Goal: Task Accomplishment & Management: Manage account settings

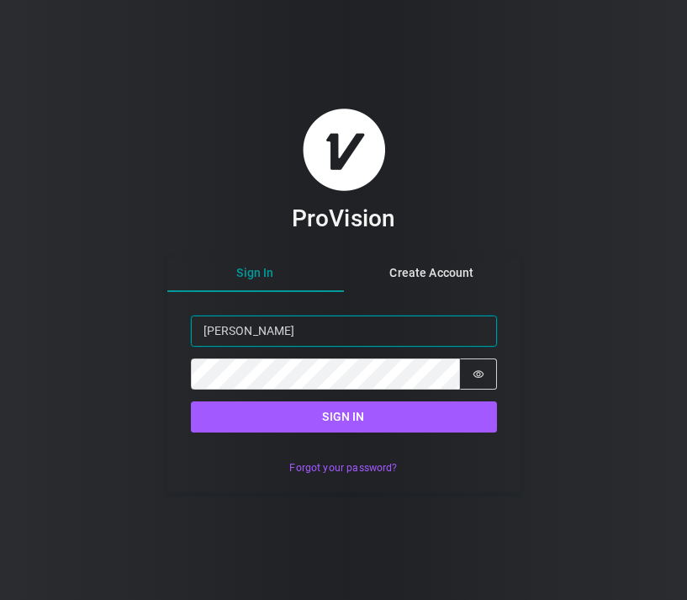
click at [247, 336] on input "[PERSON_NAME]" at bounding box center [344, 331] width 306 height 31
click at [294, 335] on input "[PERSON_NAME]@-cwtech-inc" at bounding box center [344, 331] width 306 height 31
click at [249, 336] on input "[PERSON_NAME]@-cwtech-[GEOGRAPHIC_DATA]" at bounding box center [344, 331] width 306 height 31
click at [312, 331] on input "[PERSON_NAME]" at bounding box center [344, 331] width 306 height 31
click at [263, 337] on input "[PERSON_NAME]" at bounding box center [344, 331] width 306 height 31
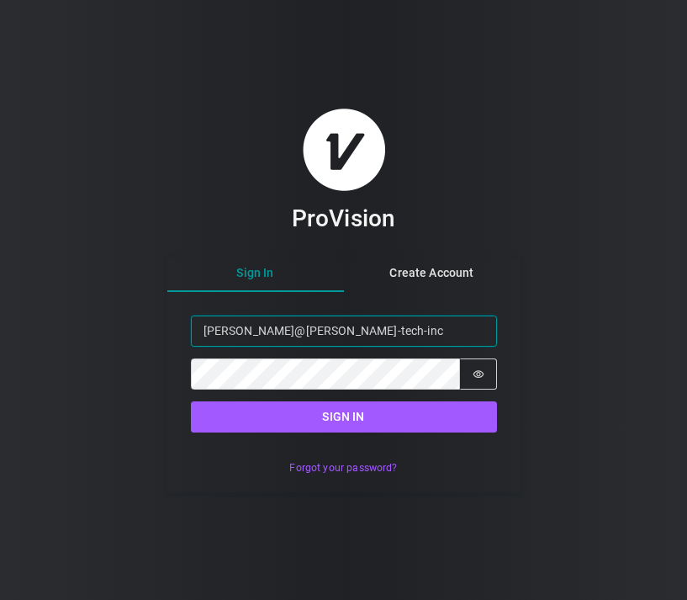
click at [291, 338] on input "[PERSON_NAME]@[PERSON_NAME]-tech-inc" at bounding box center [344, 331] width 306 height 31
click at [292, 332] on input "[PERSON_NAME]@[PERSON_NAME]-tech-inc" at bounding box center [344, 331] width 306 height 31
click at [363, 337] on input "[PERSON_NAME]@[PERSON_NAME]-techinc" at bounding box center [344, 331] width 306 height 31
type input "[PERSON_NAME][EMAIL_ADDRESS][DOMAIN_NAME]"
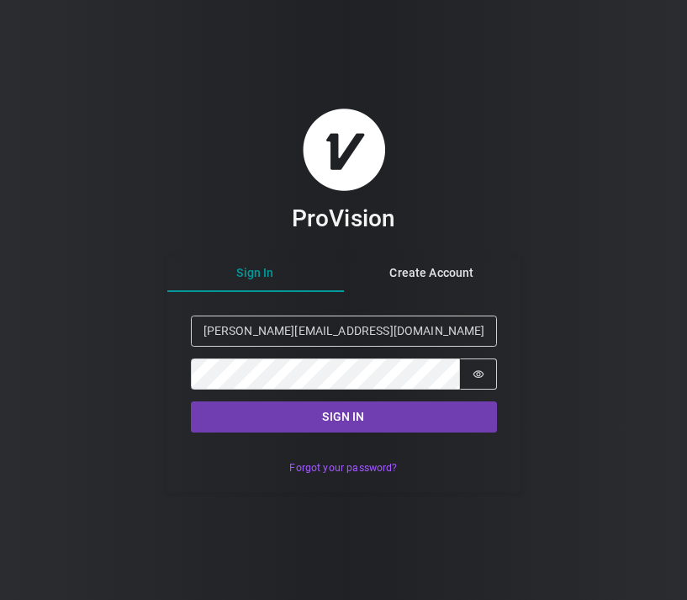
click at [374, 423] on button "Sign in" at bounding box center [344, 416] width 306 height 31
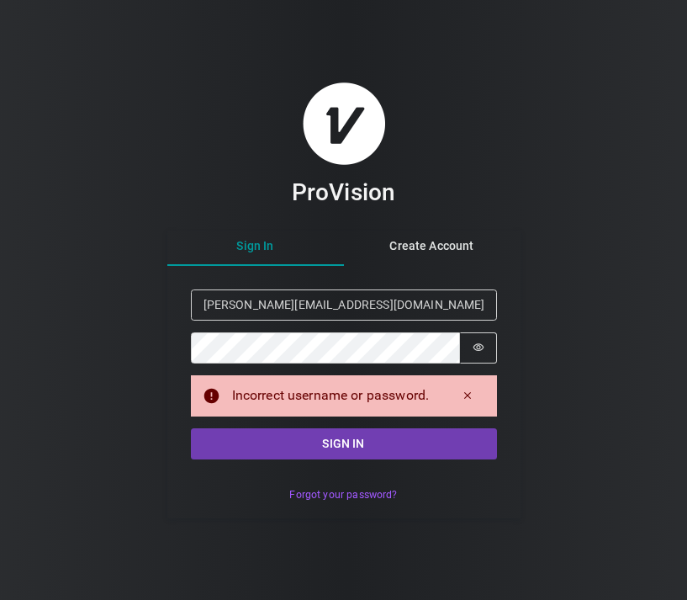
click at [321, 443] on button "Sign in" at bounding box center [344, 443] width 306 height 31
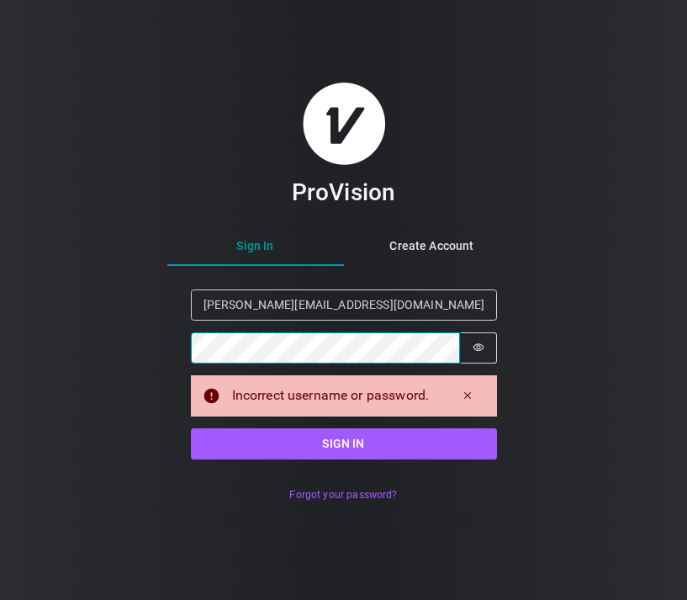
click at [343, 443] on button "Sign in" at bounding box center [344, 443] width 306 height 31
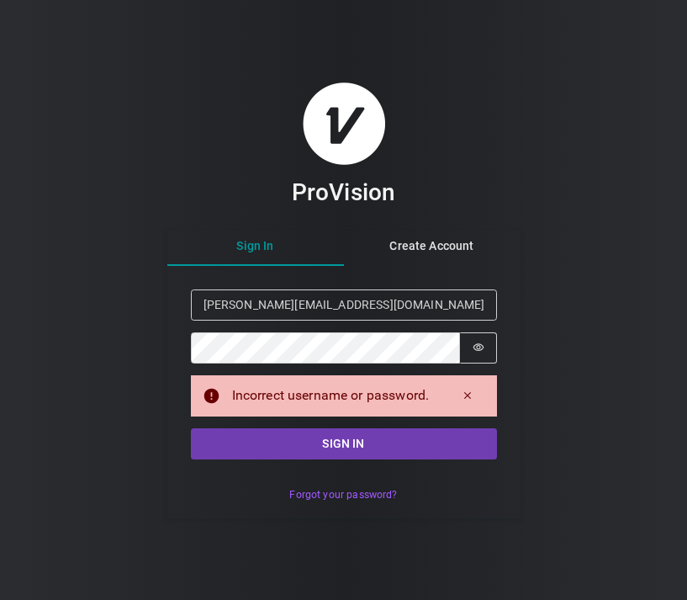
click at [318, 448] on button "Sign in" at bounding box center [344, 443] width 306 height 31
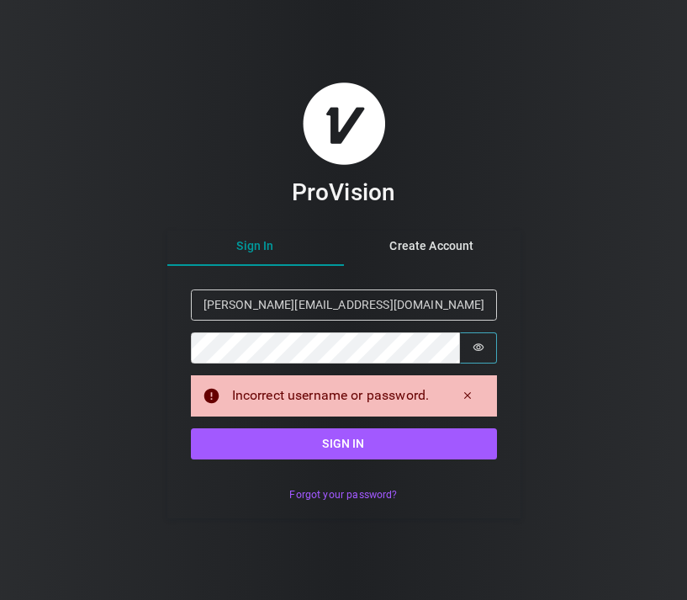
click at [478, 348] on icon "Show password" at bounding box center [479, 348] width 12 height 12
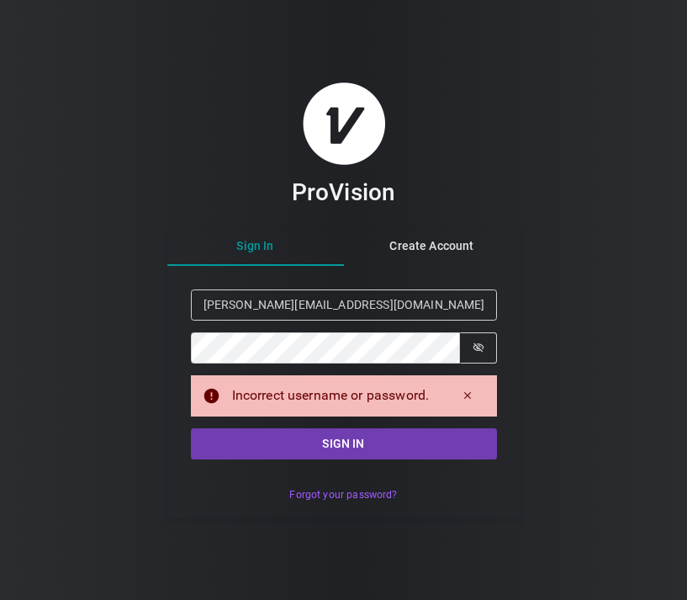
click at [371, 440] on button "Sign in" at bounding box center [344, 443] width 306 height 31
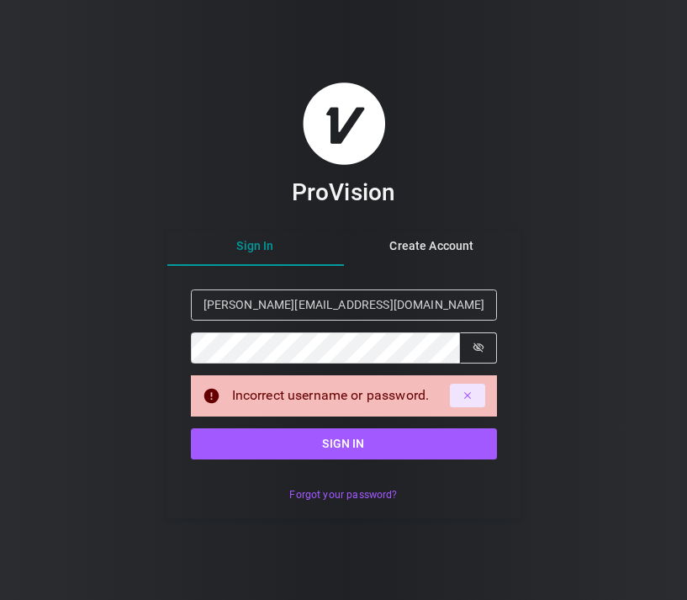
click at [470, 394] on icon "Dismiss alert" at bounding box center [468, 396] width 12 height 12
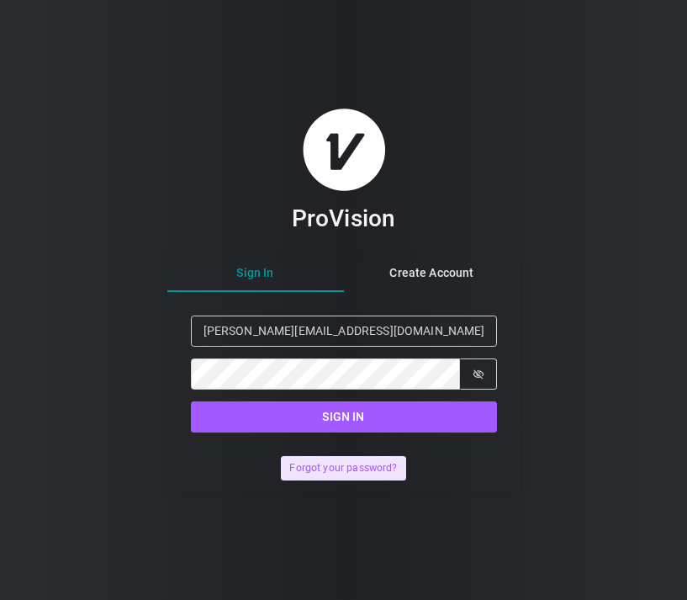
click at [350, 464] on button "Forgot your password?" at bounding box center [343, 468] width 125 height 24
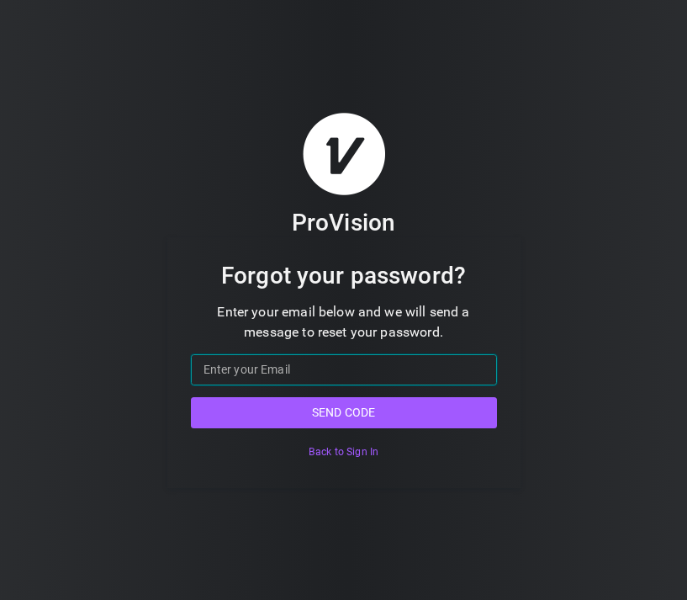
click at [271, 370] on input "Email" at bounding box center [344, 369] width 306 height 31
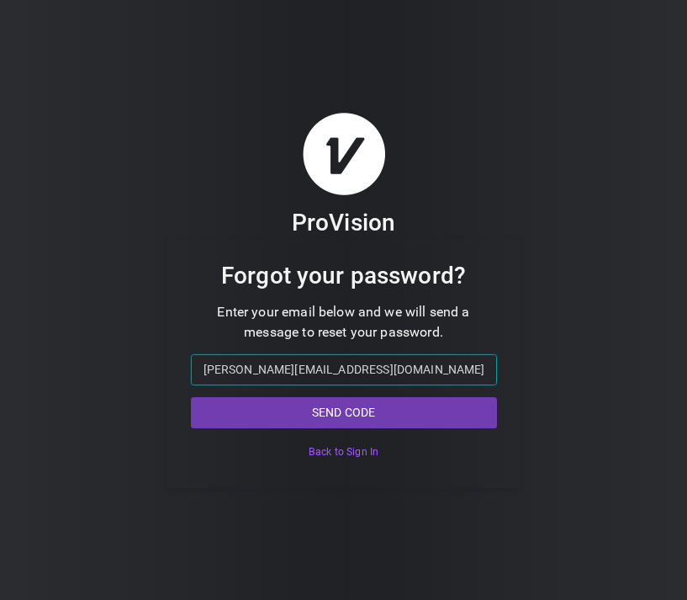
type input "[PERSON_NAME][EMAIL_ADDRESS][DOMAIN_NAME]"
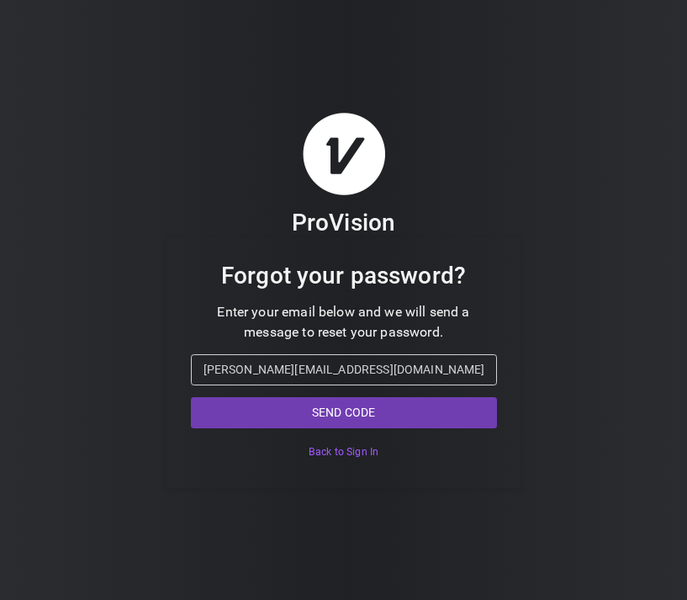
click at [258, 423] on button "Send code" at bounding box center [344, 412] width 306 height 31
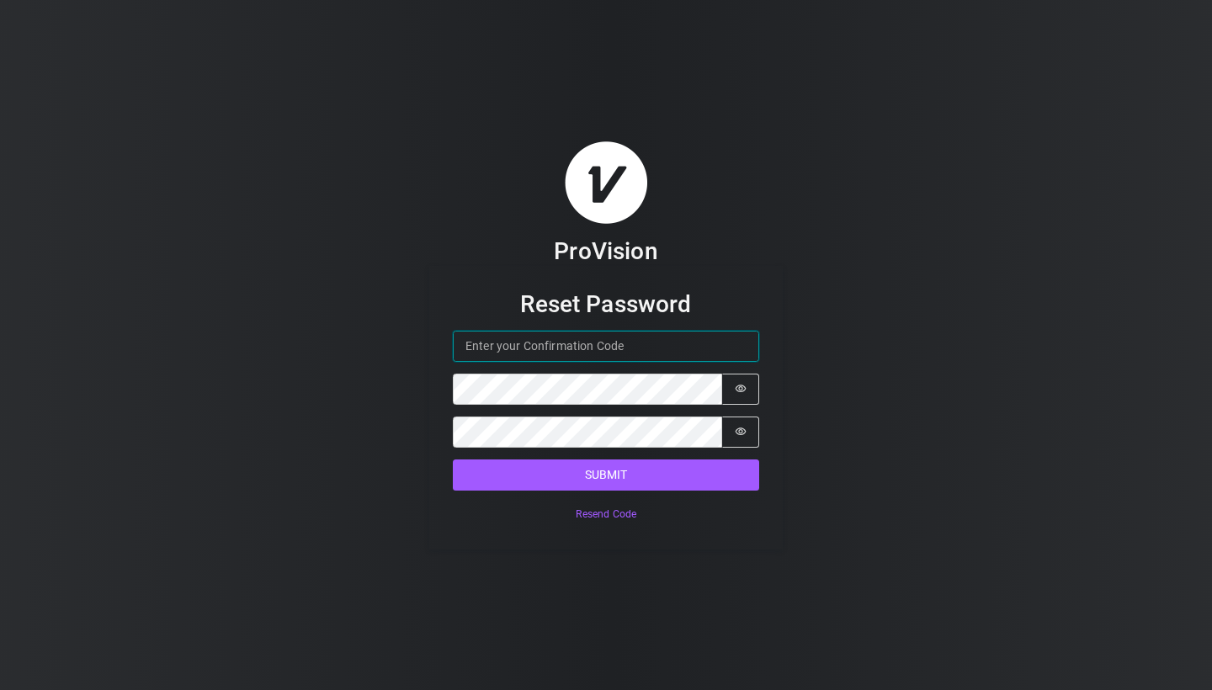
click at [585, 349] on input "Confirmation Code" at bounding box center [606, 346] width 306 height 31
click at [592, 1] on div "ProVision Reset Password Confirmation Code Password Password is hidden Confirm …" at bounding box center [606, 345] width 1212 height 690
click at [615, 354] on input "Confirmation Code" at bounding box center [606, 346] width 306 height 31
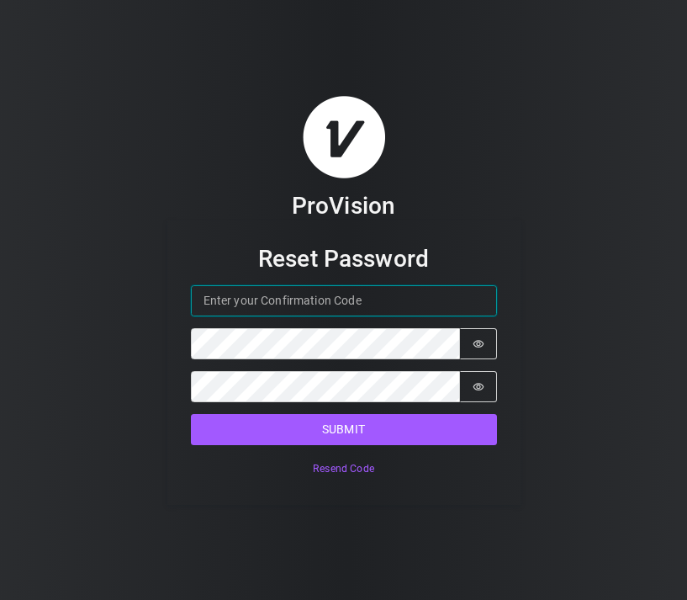
click at [330, 300] on input "Confirmation Code" at bounding box center [344, 300] width 306 height 31
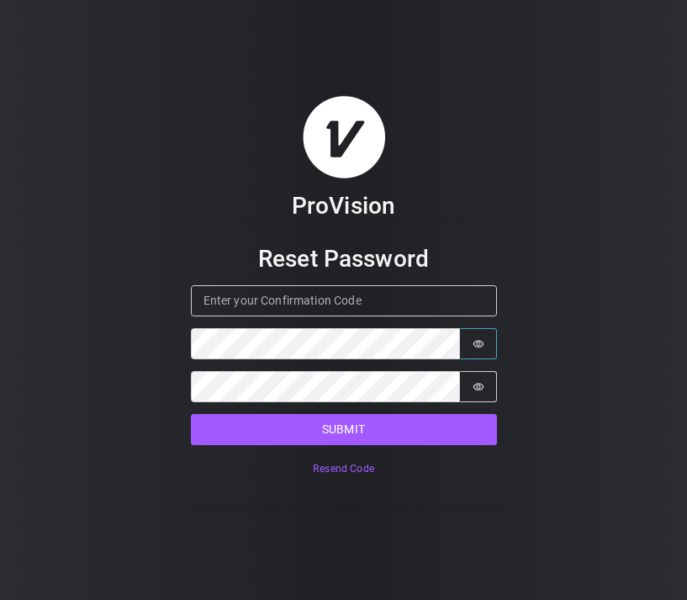
click at [494, 349] on button "Password is hidden" at bounding box center [478, 343] width 37 height 31
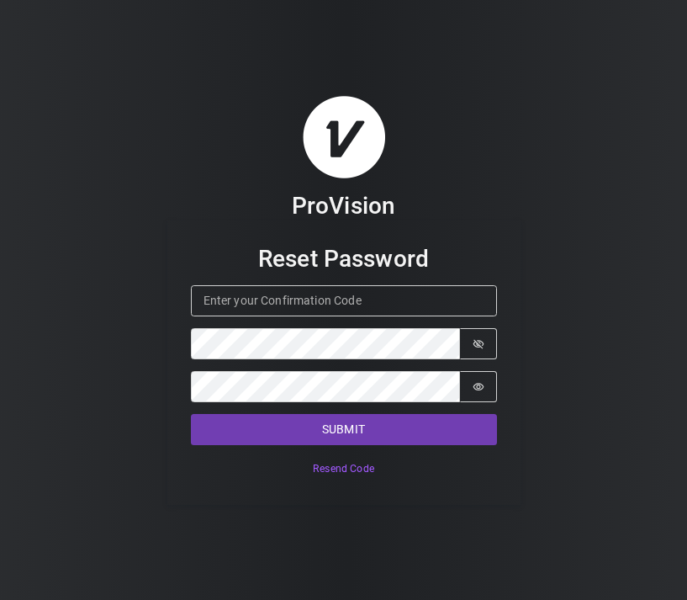
click at [422, 441] on button "Submit" at bounding box center [344, 429] width 306 height 31
click at [401, 439] on button "Submit" at bounding box center [344, 429] width 306 height 31
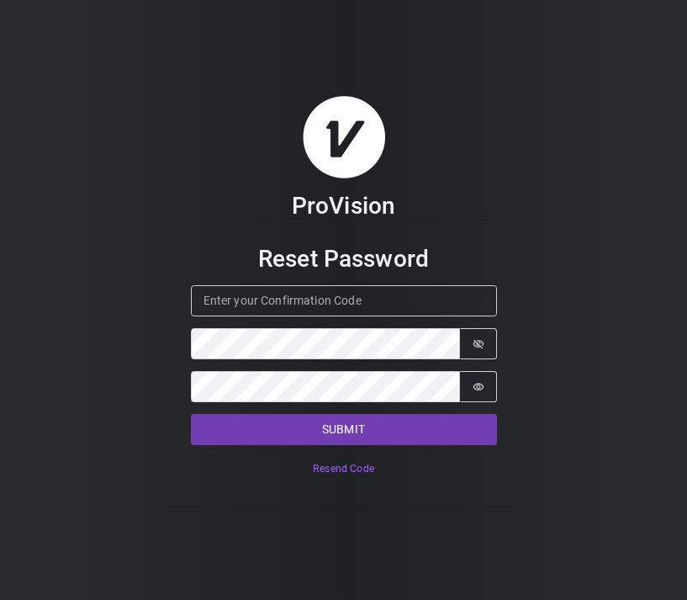
click at [401, 439] on button "Submit" at bounding box center [344, 429] width 306 height 31
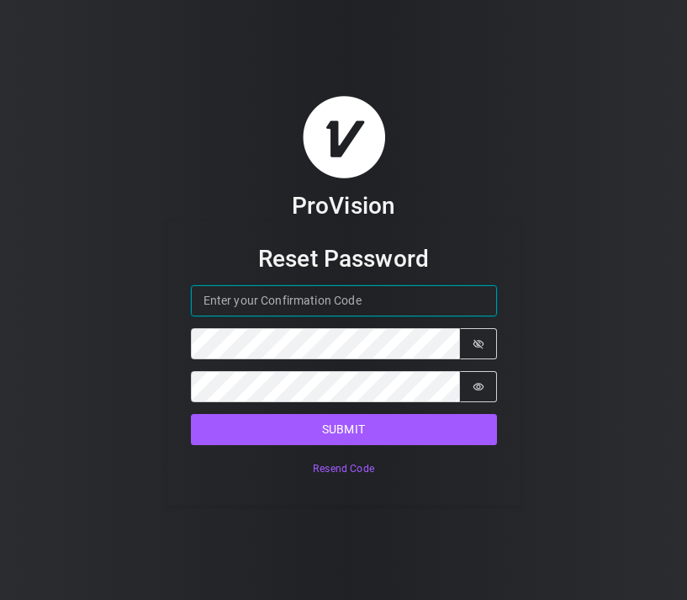
click at [306, 297] on input "Confirmation Code" at bounding box center [344, 300] width 306 height 31
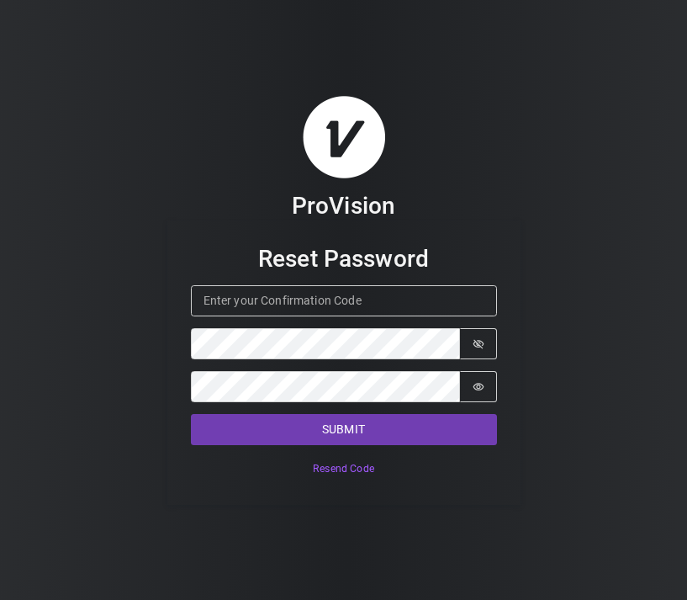
click at [325, 420] on button "Submit" at bounding box center [344, 429] width 306 height 31
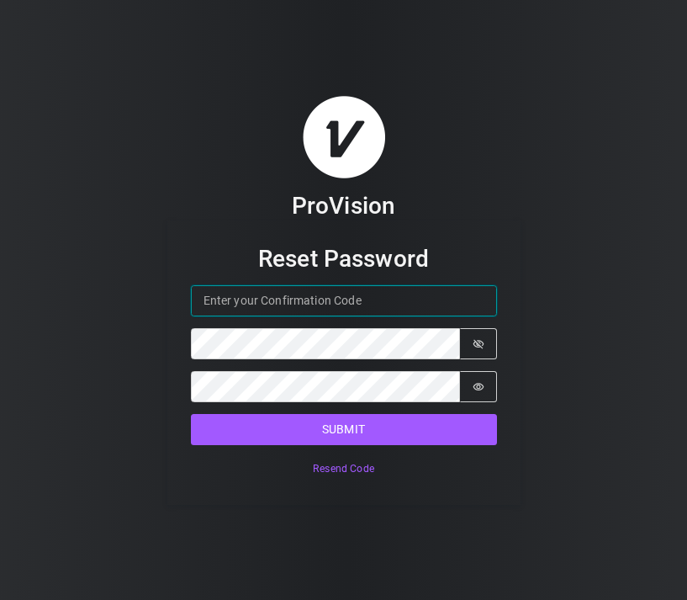
click at [419, 297] on input "Confirmation Code" at bounding box center [344, 300] width 306 height 31
click at [359, 307] on input "Confirmation Code" at bounding box center [344, 300] width 306 height 31
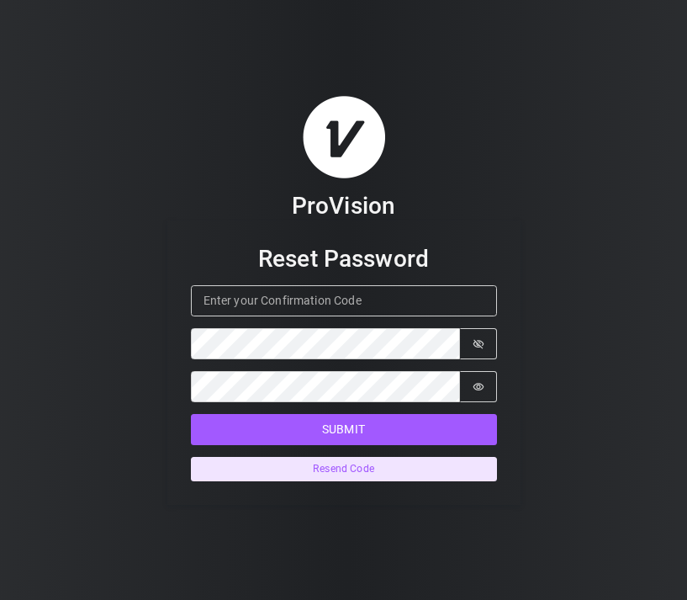
click at [360, 471] on button "Resend Code" at bounding box center [344, 469] width 306 height 24
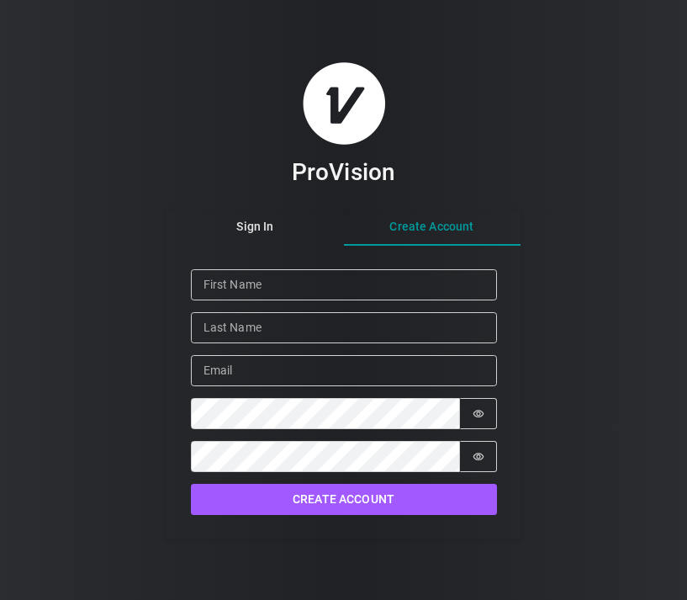
click at [427, 280] on div "Sign In Create Account Given Name Family Name Email Password Password is hidden…" at bounding box center [343, 374] width 353 height 328
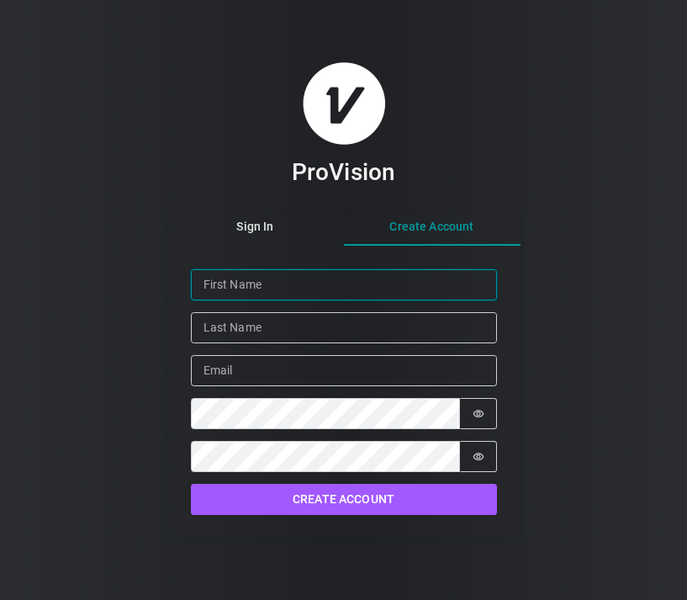
click at [363, 290] on input "Given Name" at bounding box center [344, 284] width 306 height 31
type input "Edwin"
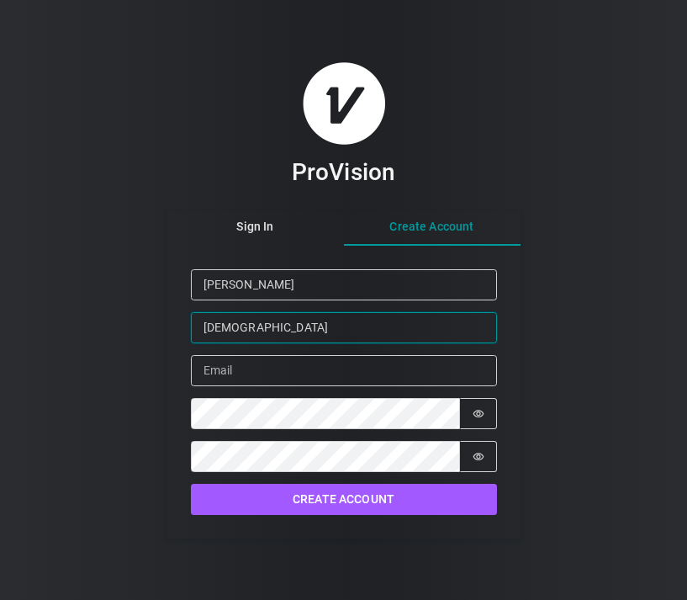
type input "Pastora"
